Goal: Information Seeking & Learning: Find contact information

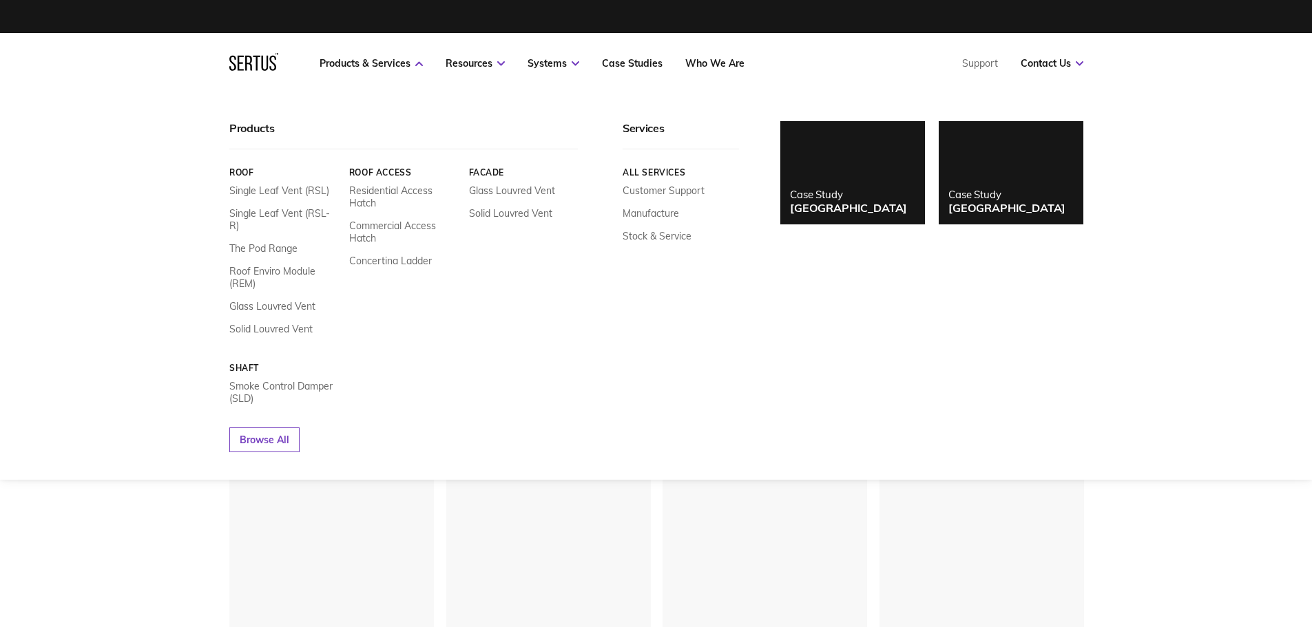
scroll to position [1819, 875]
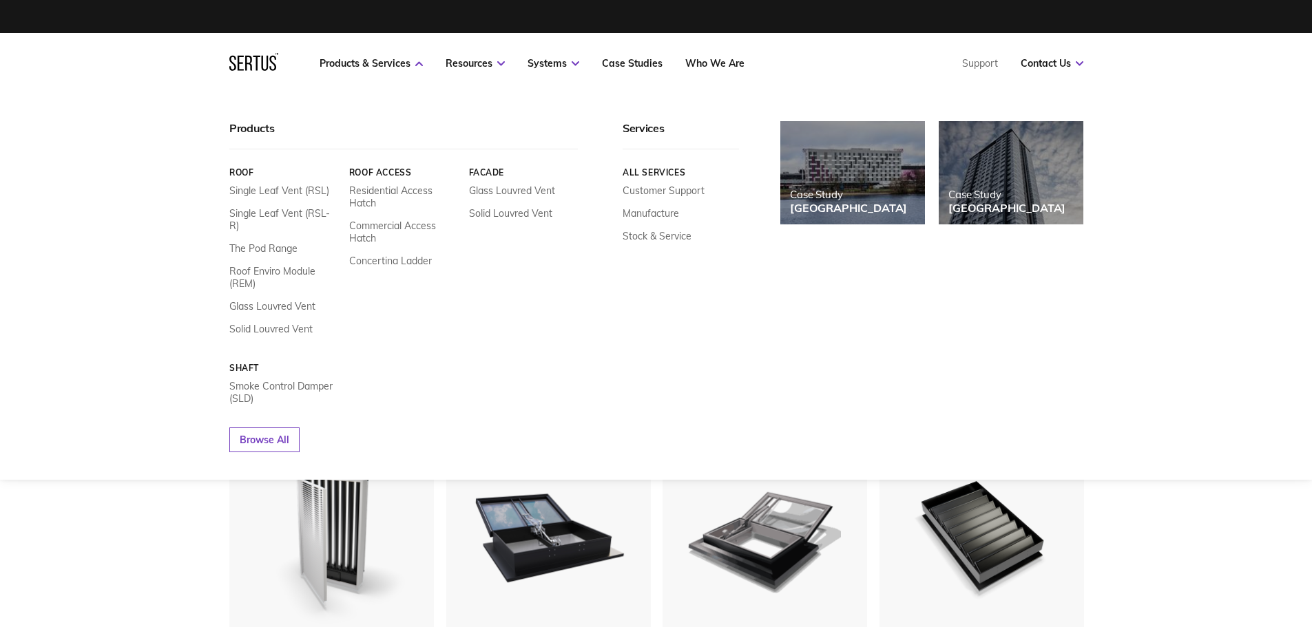
click at [249, 57] on icon at bounding box center [248, 63] width 7 height 15
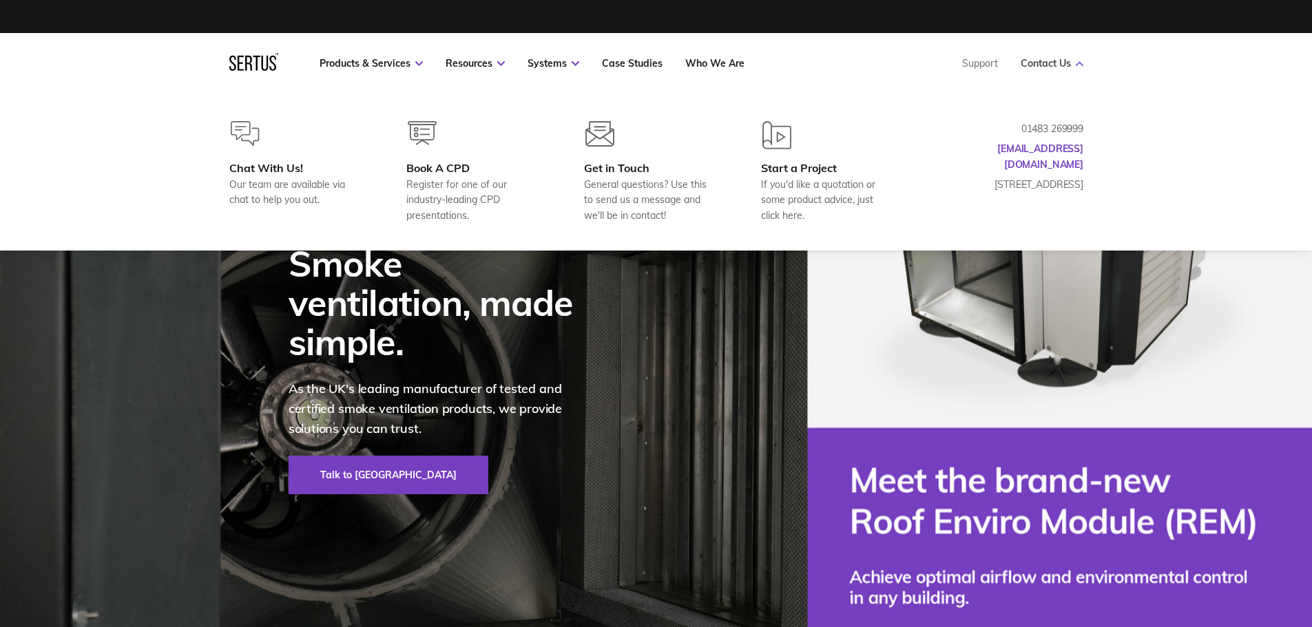
click at [1060, 63] on link "Contact Us" at bounding box center [1052, 63] width 63 height 12
click at [1074, 61] on link "Contact Us" at bounding box center [1052, 63] width 63 height 12
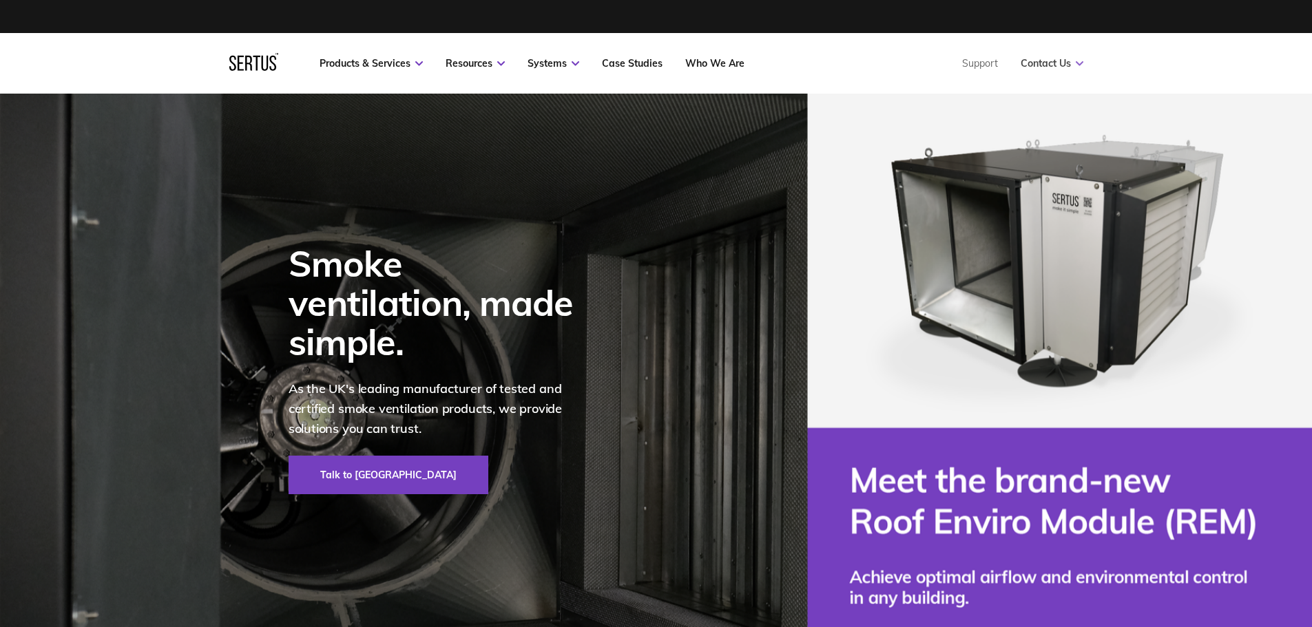
click at [1074, 61] on link "Contact Us" at bounding box center [1052, 63] width 63 height 12
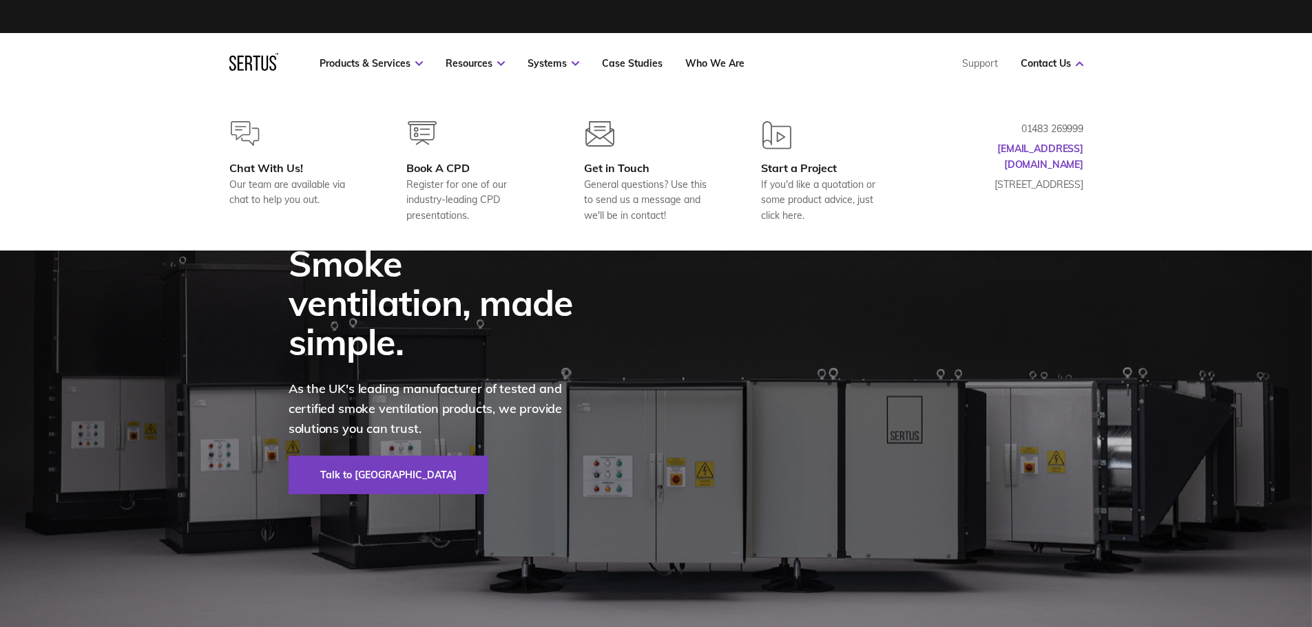
drag, startPoint x: 961, startPoint y: 166, endPoint x: 1087, endPoint y: 191, distance: 128.5
click at [1087, 191] on div "Chat With Us! Our team are available via chat to help you out. Book A CPD Regis…" at bounding box center [656, 172] width 909 height 102
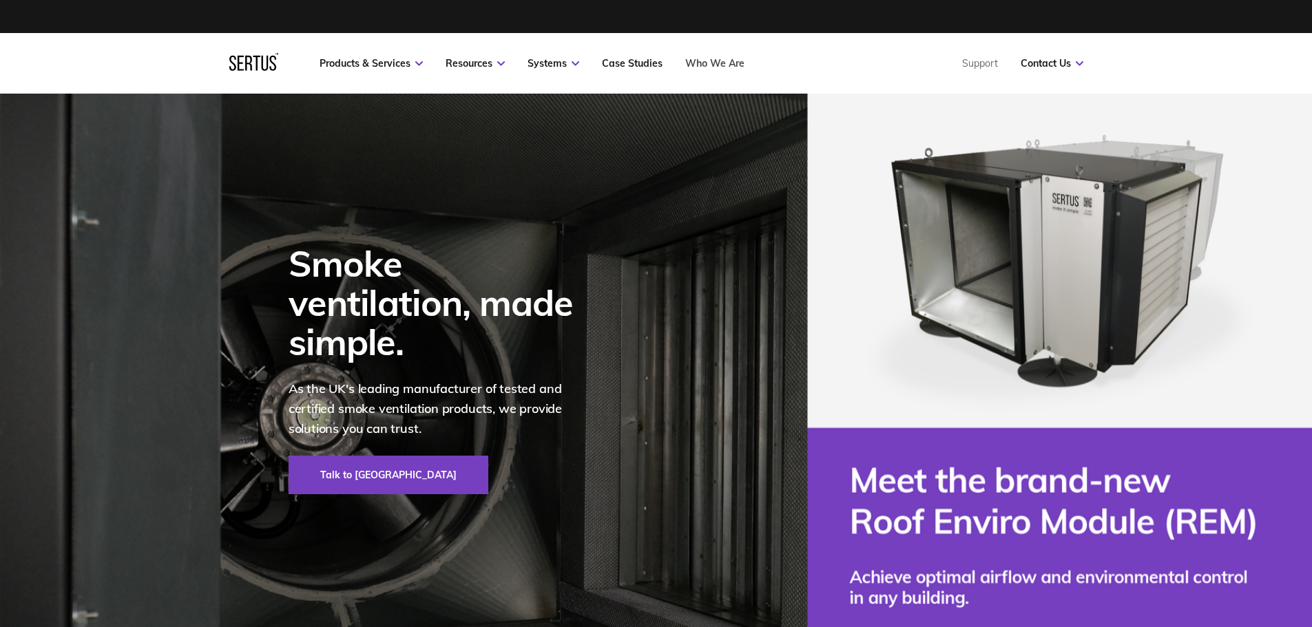
click at [718, 66] on link "Who We Are" at bounding box center [714, 63] width 59 height 12
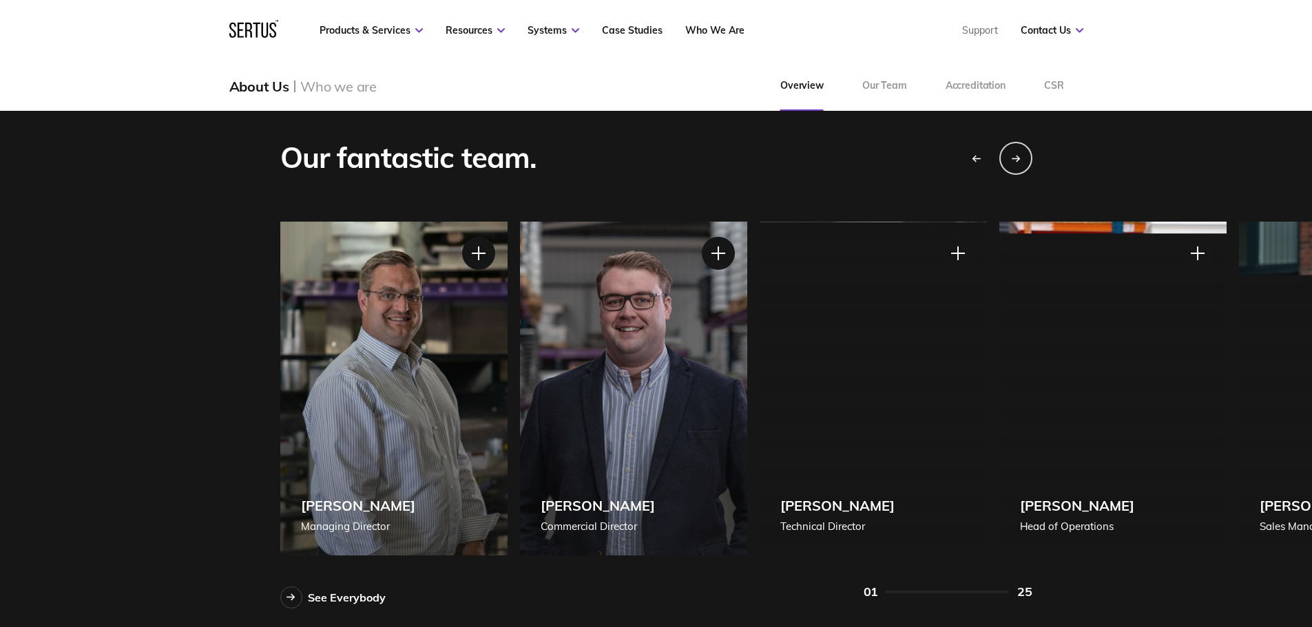
scroll to position [1197, 0]
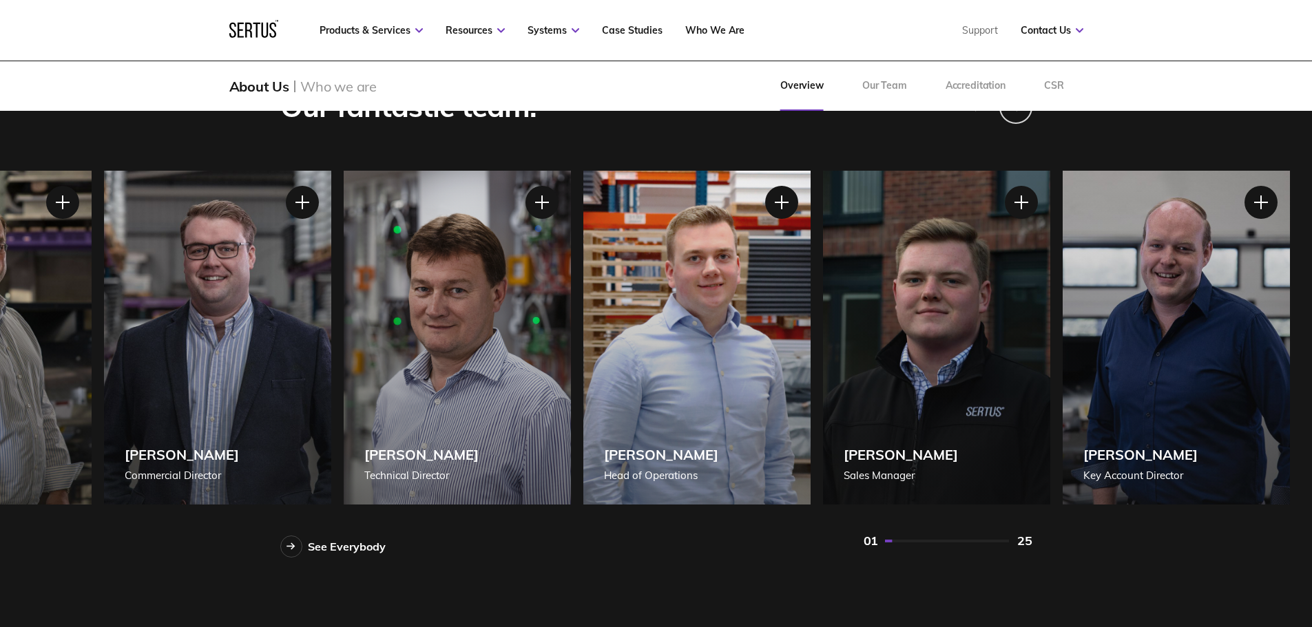
click at [535, 357] on div "[PERSON_NAME] Technical Director" at bounding box center [457, 338] width 227 height 334
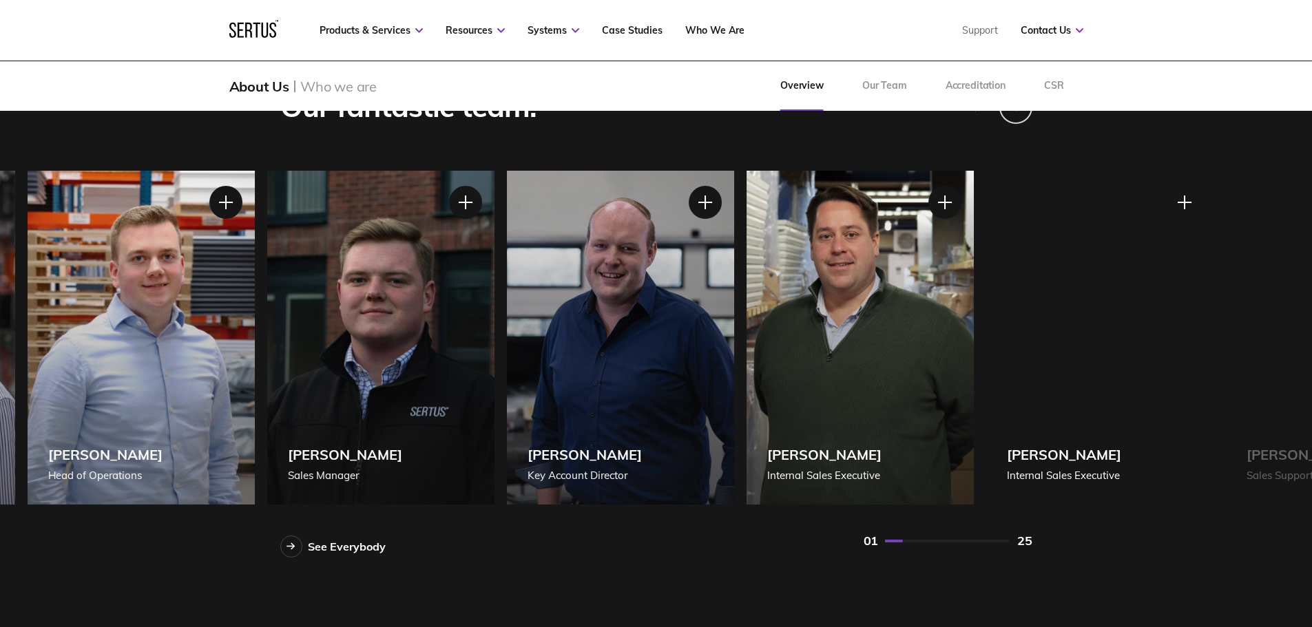
click at [596, 369] on div "[PERSON_NAME] Key Account Director" at bounding box center [620, 338] width 227 height 334
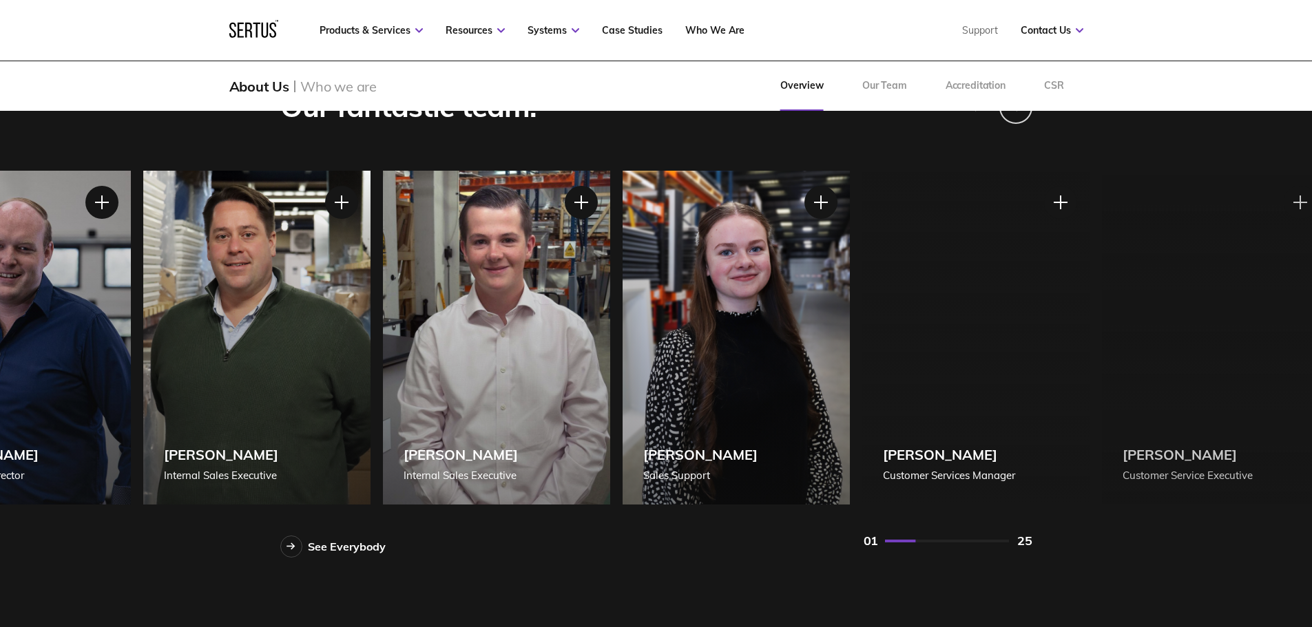
click at [508, 331] on div "[PERSON_NAME] Internal Sales Executive" at bounding box center [496, 338] width 227 height 334
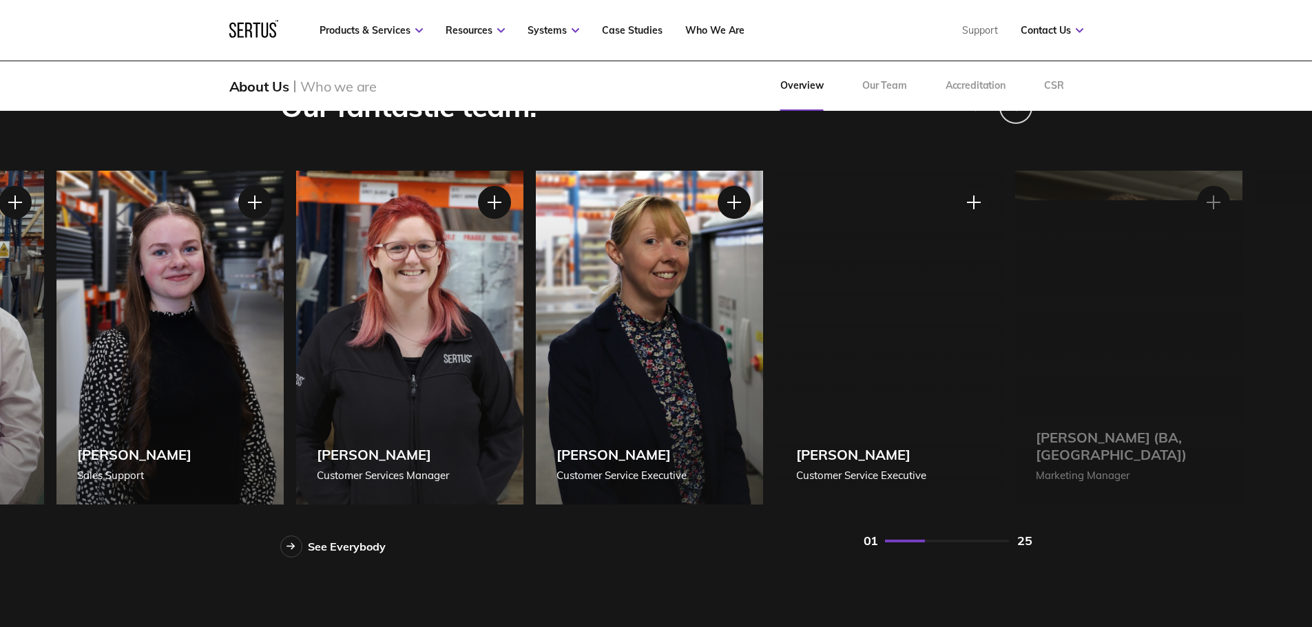
click at [536, 293] on div "[PERSON_NAME] Customer Service Executive" at bounding box center [649, 338] width 227 height 334
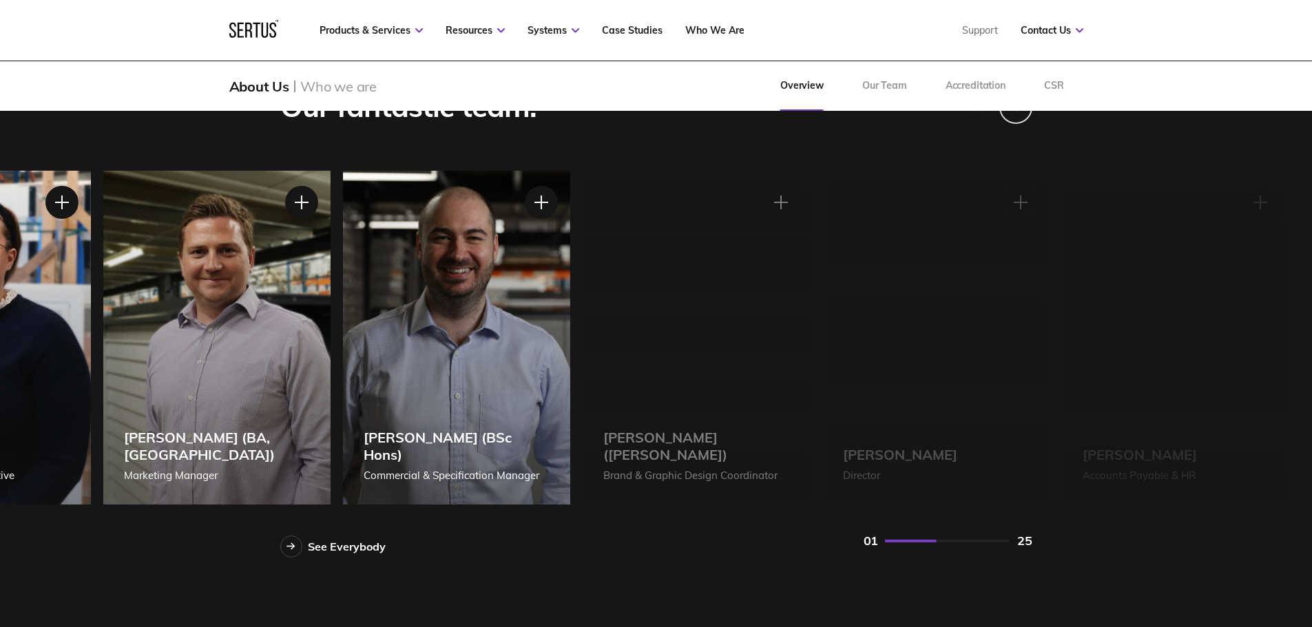
click at [342, 238] on div "[PERSON_NAME] (BSc Hons) Commercial & Specification Manager" at bounding box center [455, 338] width 227 height 334
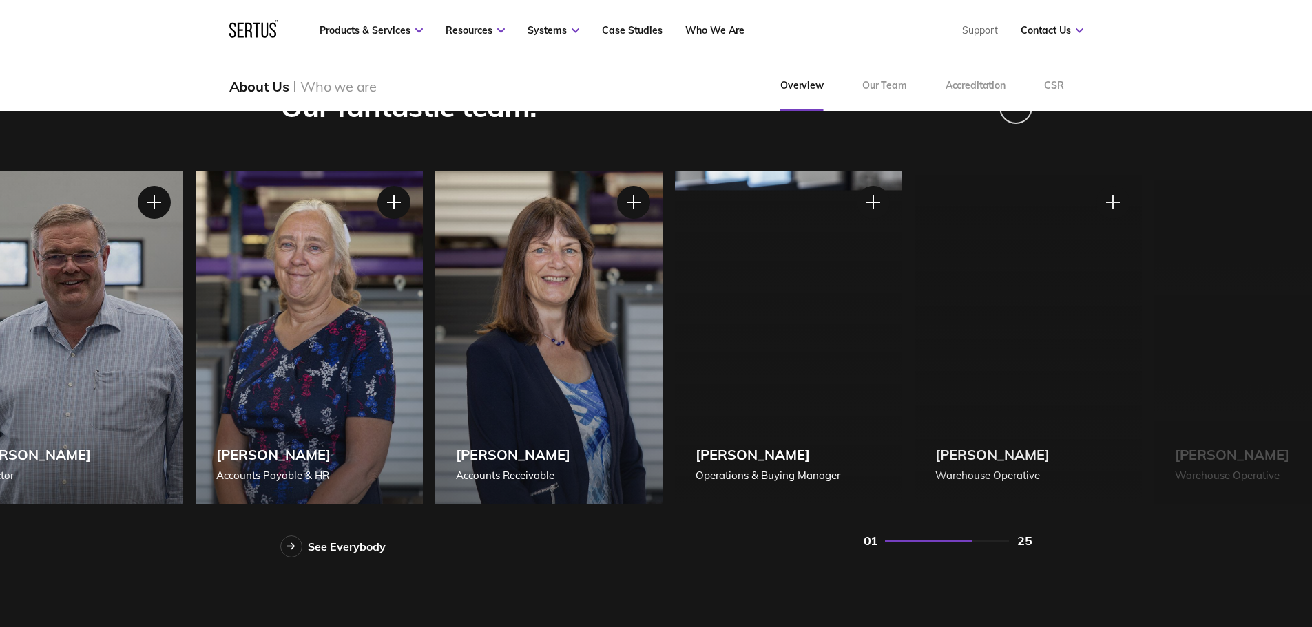
click at [328, 328] on div "[PERSON_NAME] Accounts Payable & HR" at bounding box center [309, 338] width 227 height 334
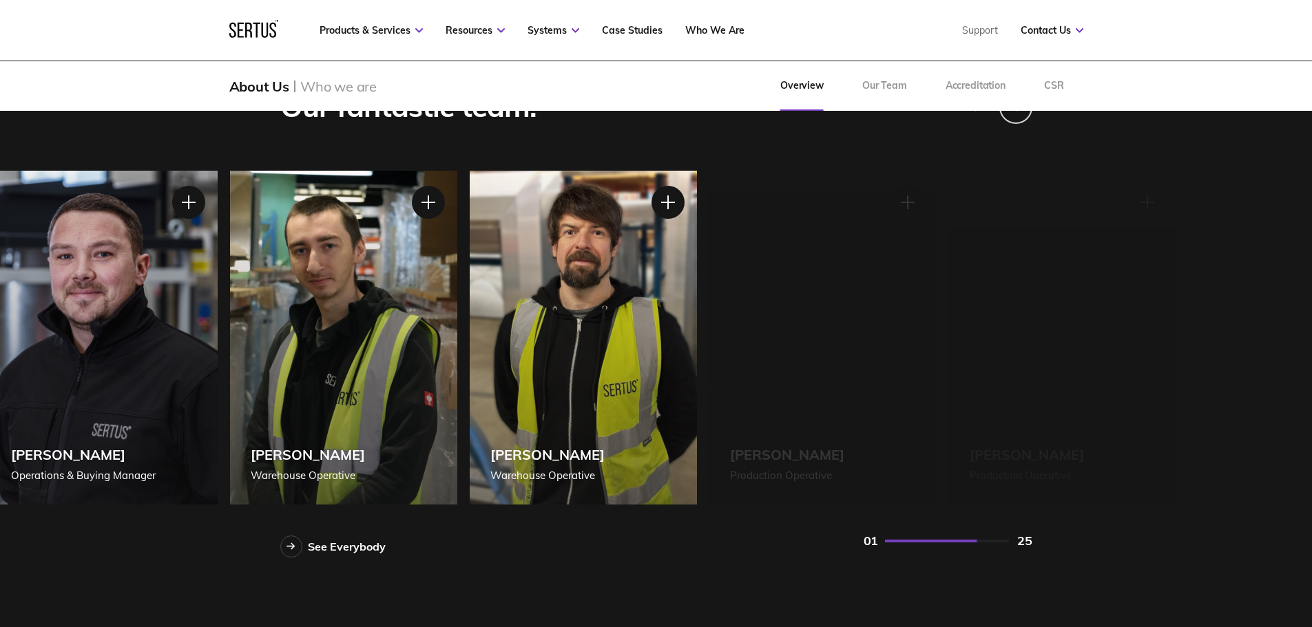
click at [230, 355] on div "[PERSON_NAME] Warehouse Operative" at bounding box center [343, 338] width 227 height 334
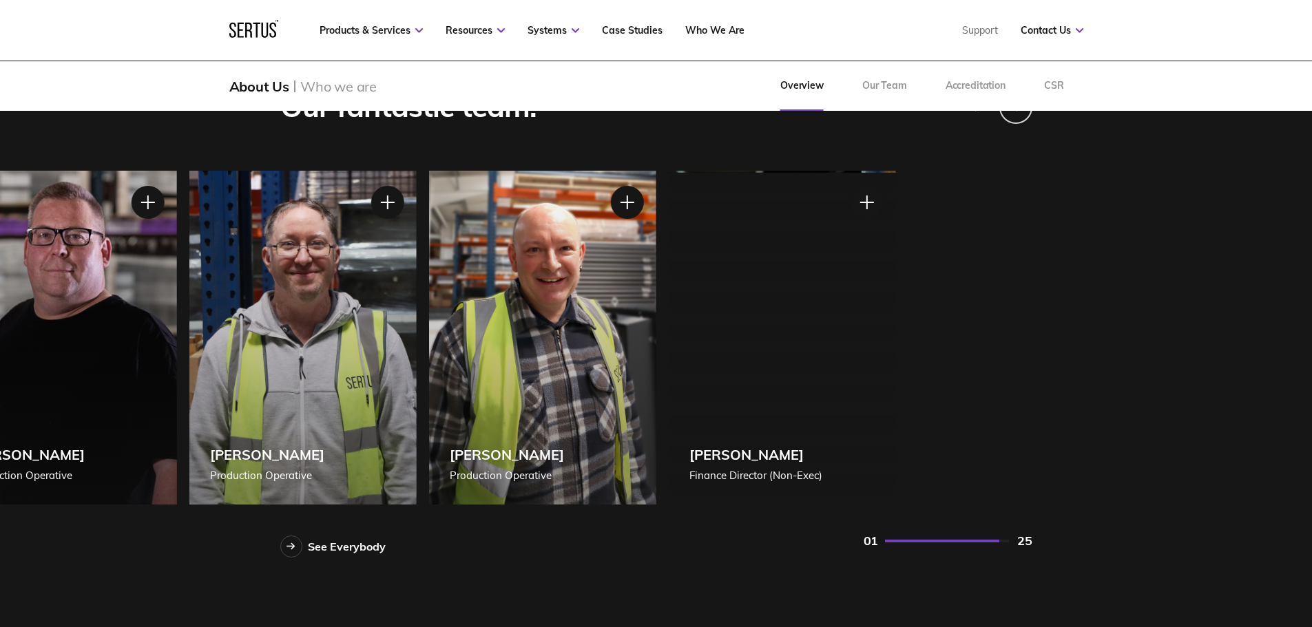
click at [428, 368] on div "[PERSON_NAME] Production Operative" at bounding box center [541, 338] width 227 height 334
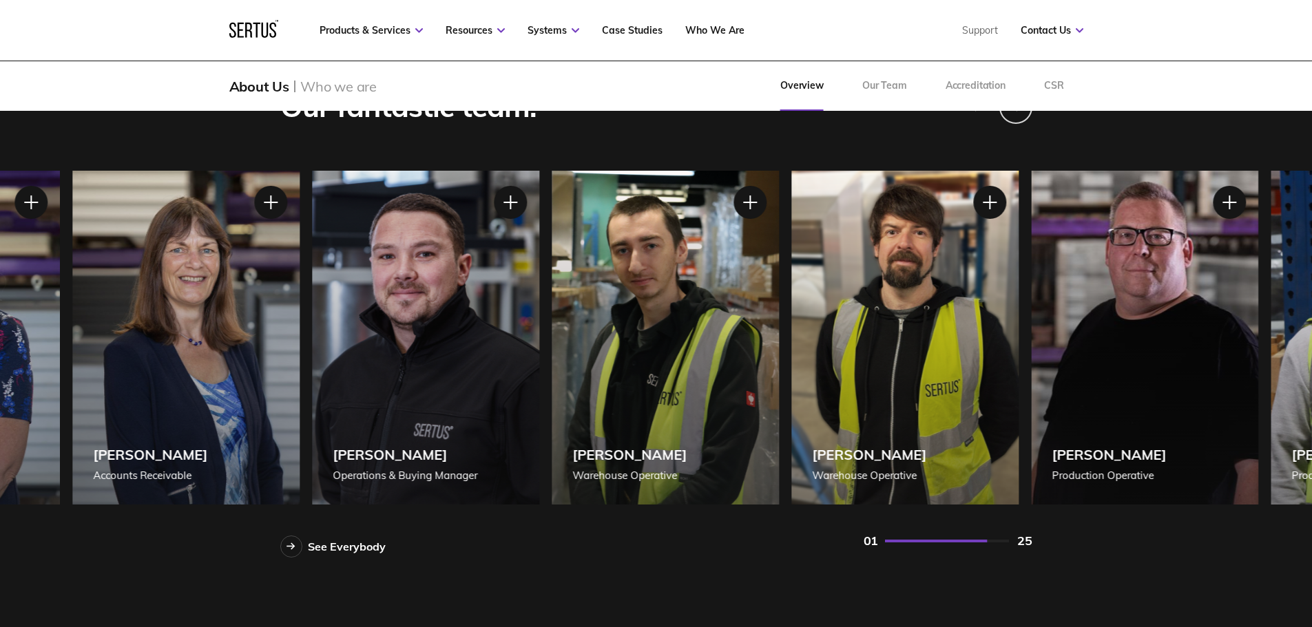
click at [300, 384] on div "[PERSON_NAME] Accounts Receivable" at bounding box center [185, 338] width 227 height 334
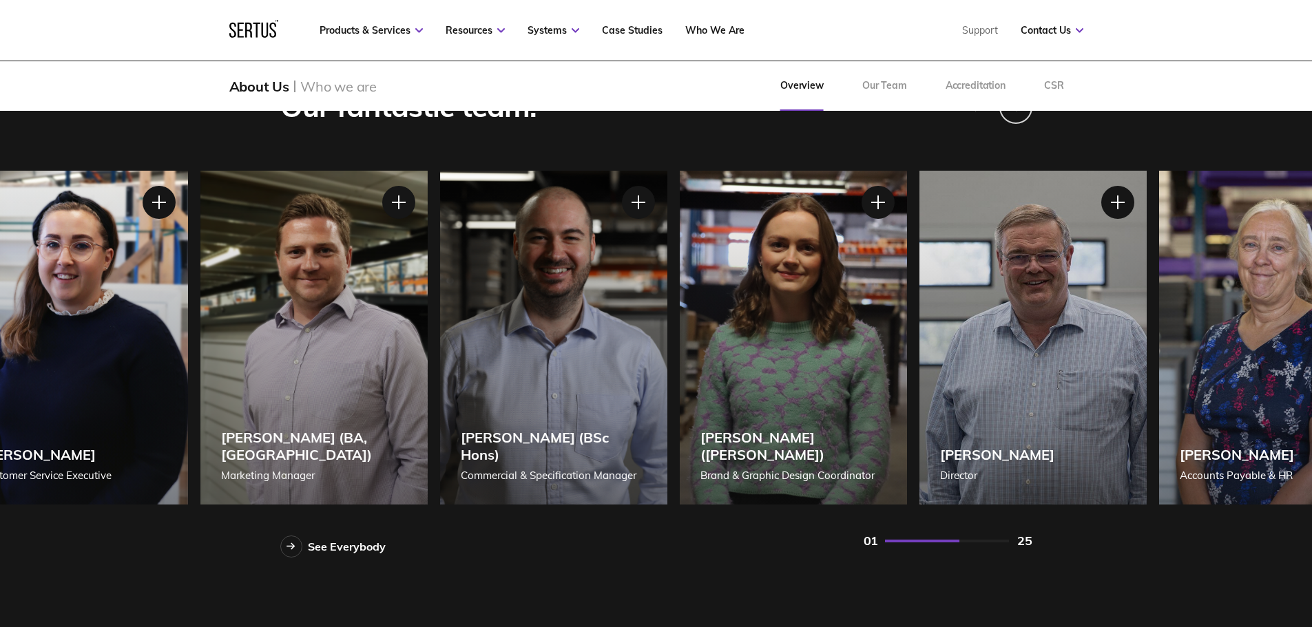
click at [667, 400] on div "[PERSON_NAME] (BSc Hons) Commercial & Specification Manager" at bounding box center [553, 338] width 227 height 334
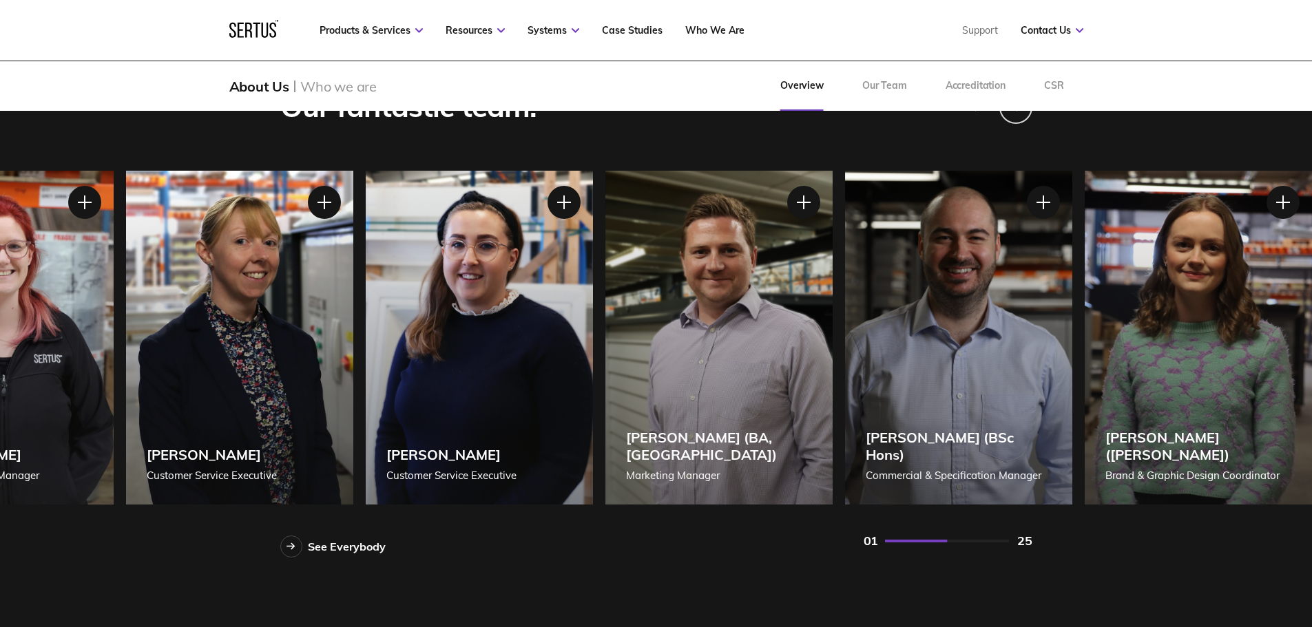
click at [576, 392] on div "[PERSON_NAME] Customer Service Executive" at bounding box center [479, 338] width 227 height 334
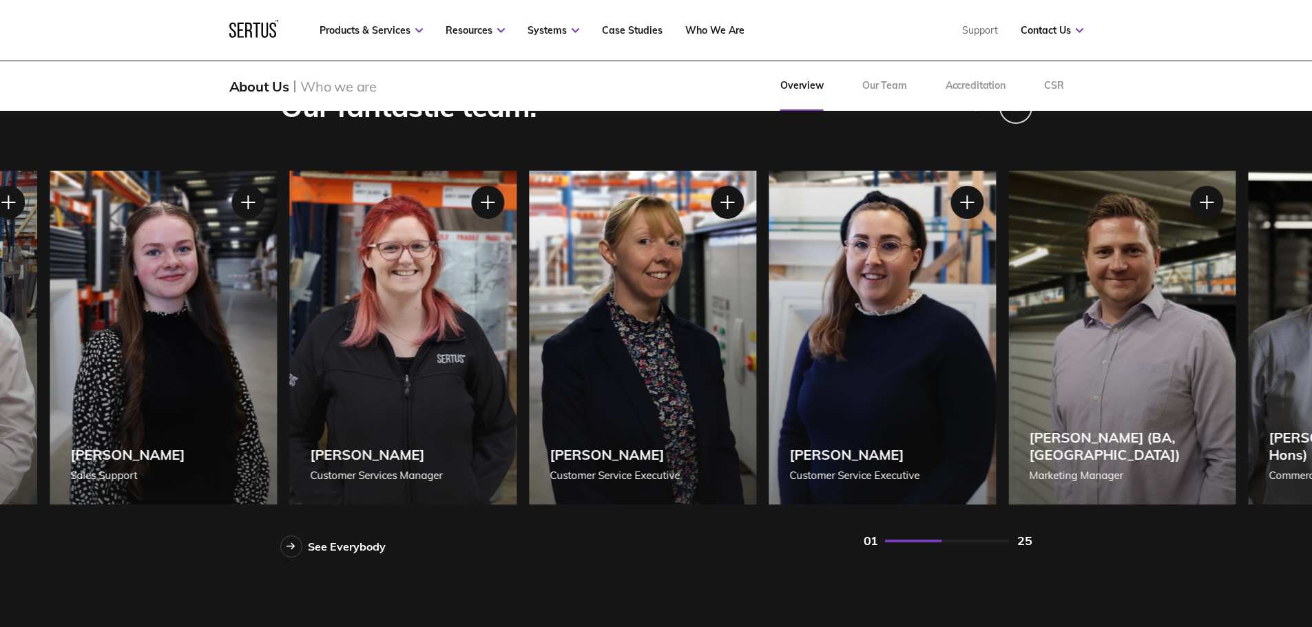
click at [517, 386] on div "[PERSON_NAME] Customer Services Manager" at bounding box center [402, 338] width 227 height 334
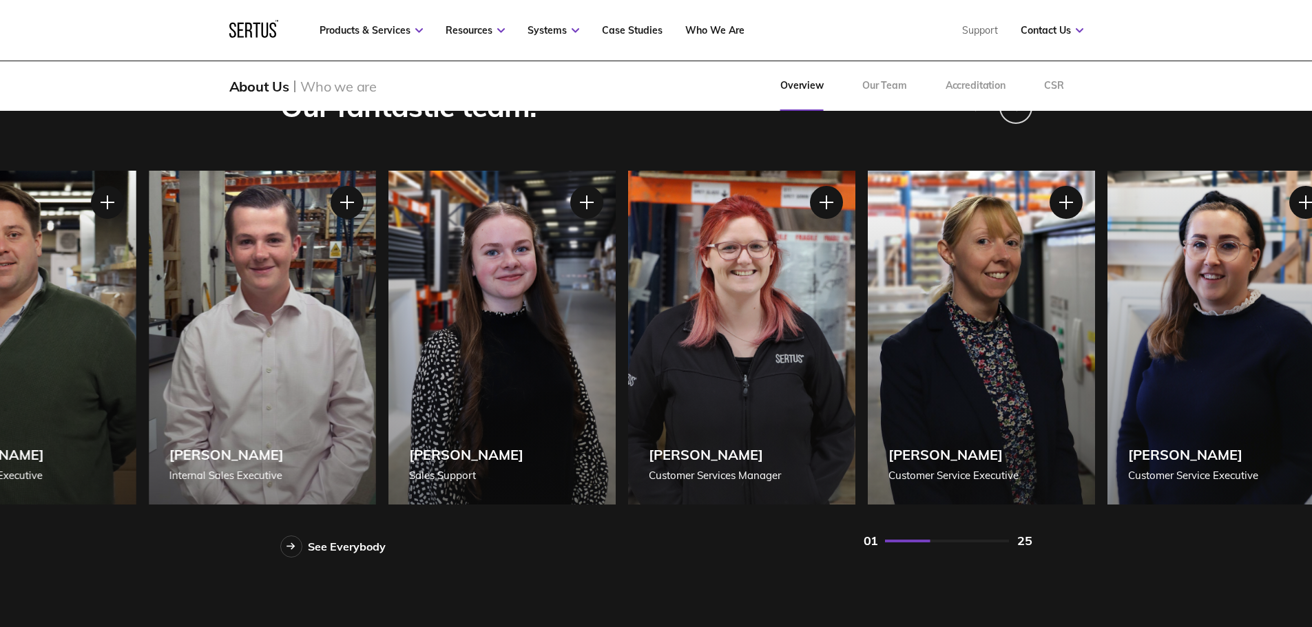
click at [376, 392] on div "[PERSON_NAME] Internal Sales Executive" at bounding box center [262, 338] width 227 height 334
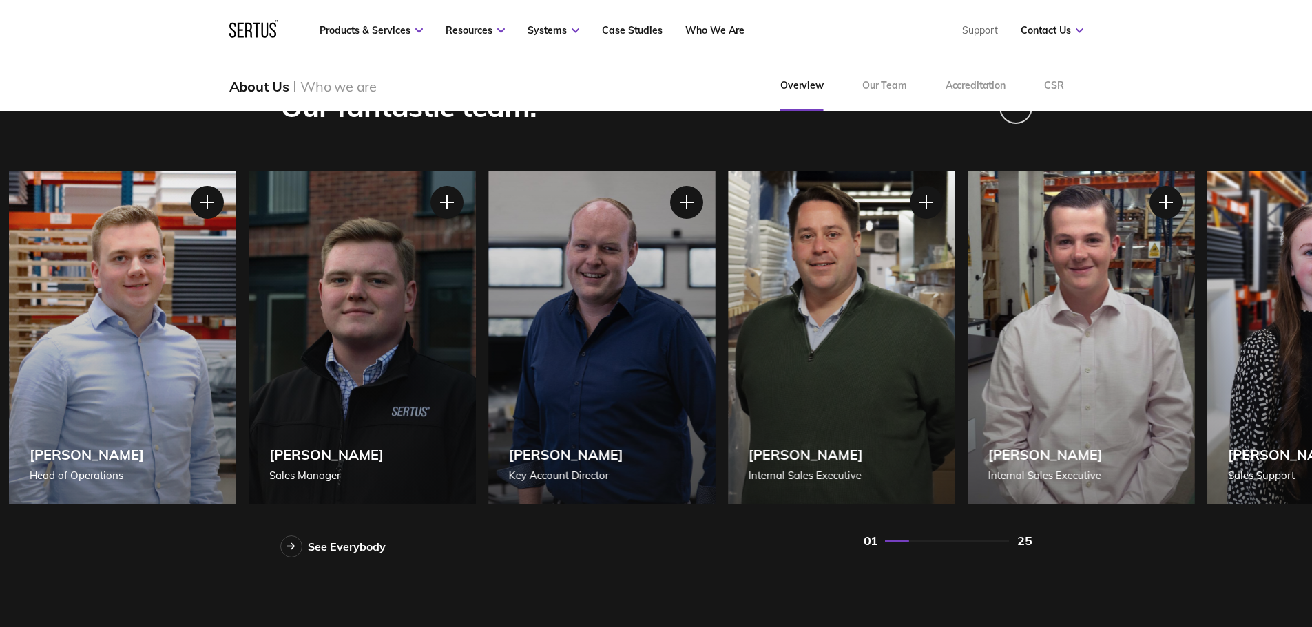
click at [408, 395] on div "[PERSON_NAME] Sales Manager" at bounding box center [362, 338] width 227 height 334
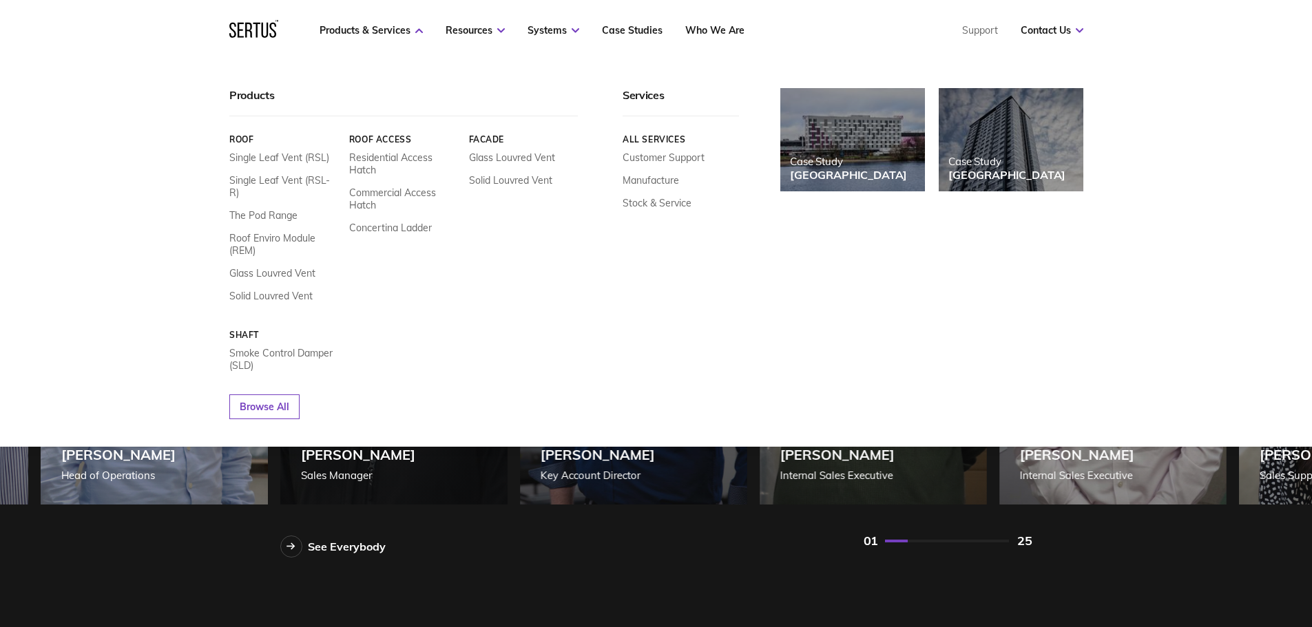
drag, startPoint x: 217, startPoint y: 132, endPoint x: 680, endPoint y: 269, distance: 482.9
click at [685, 249] on div "Products Roof Single Leaf Vent (RSL) Single Leaf Vent (RSL-R) The Pod Range Roo…" at bounding box center [656, 253] width 909 height 331
click at [844, 136] on img at bounding box center [852, 140] width 159 height 114
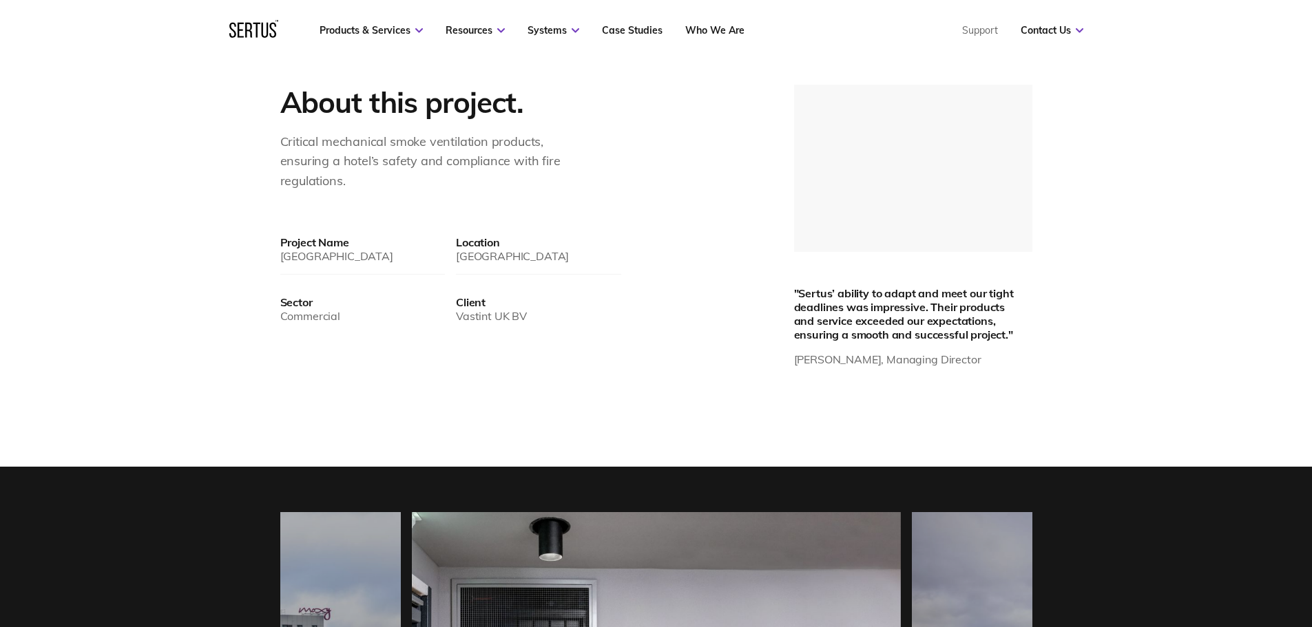
scroll to position [889, 0]
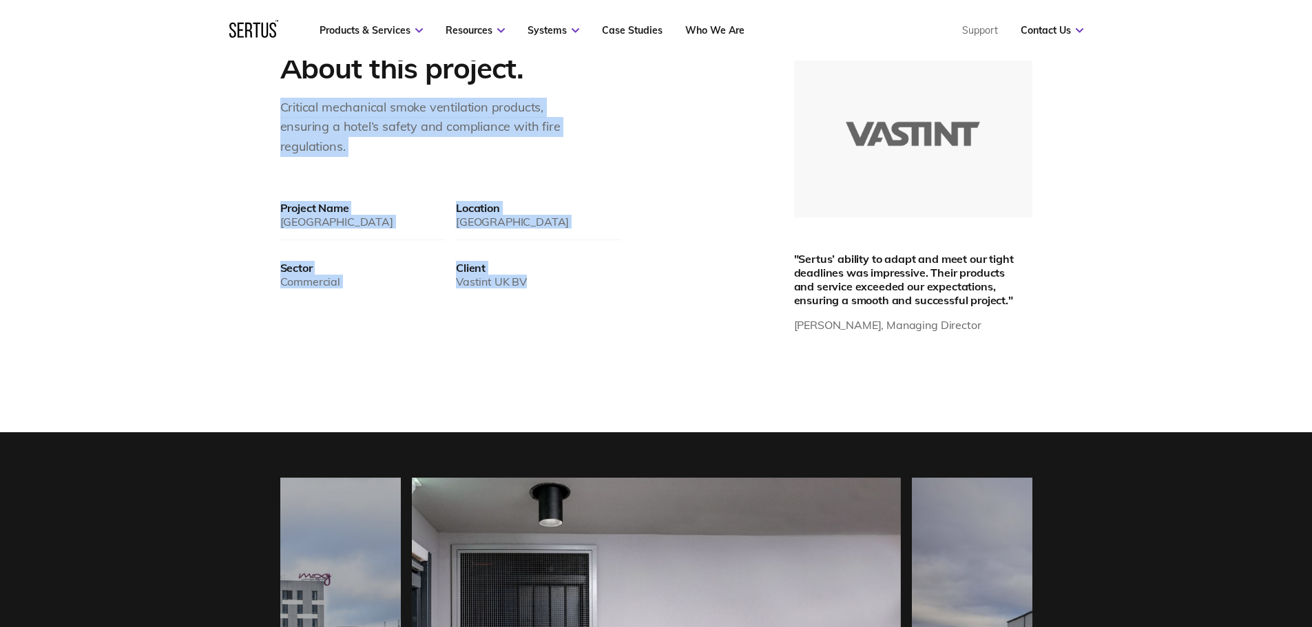
drag, startPoint x: 281, startPoint y: 118, endPoint x: 802, endPoint y: 287, distance: 547.6
click at [672, 336] on div "About this project. Critical mechanical smoke ventilation products, ensuring a …" at bounding box center [656, 193] width 807 height 286
